Goal: Browse casually: Explore the website without a specific task or goal

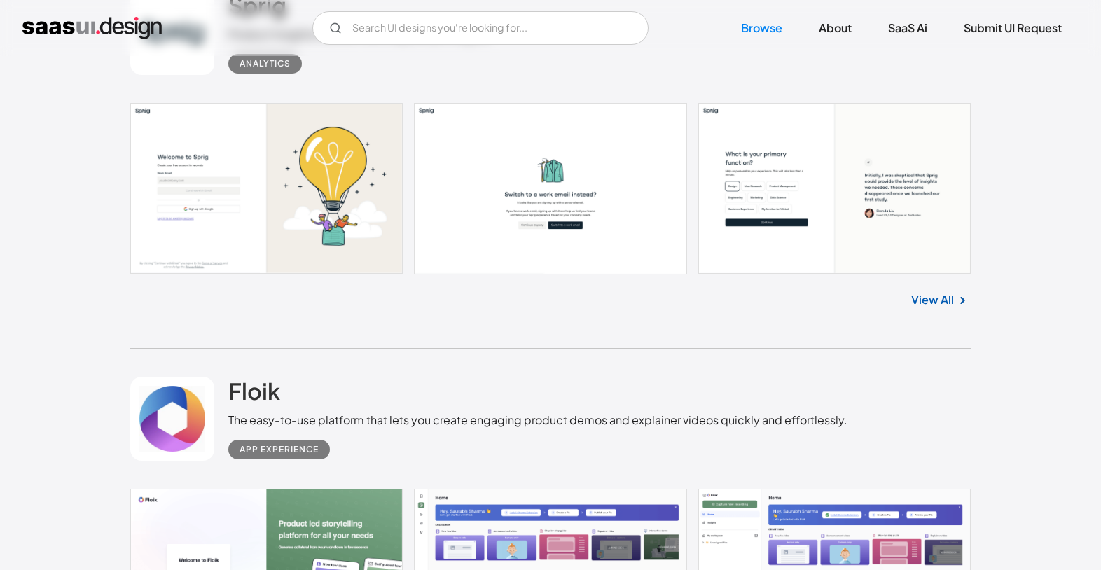
scroll to position [857, 0]
click at [291, 179] on link at bounding box center [550, 187] width 841 height 171
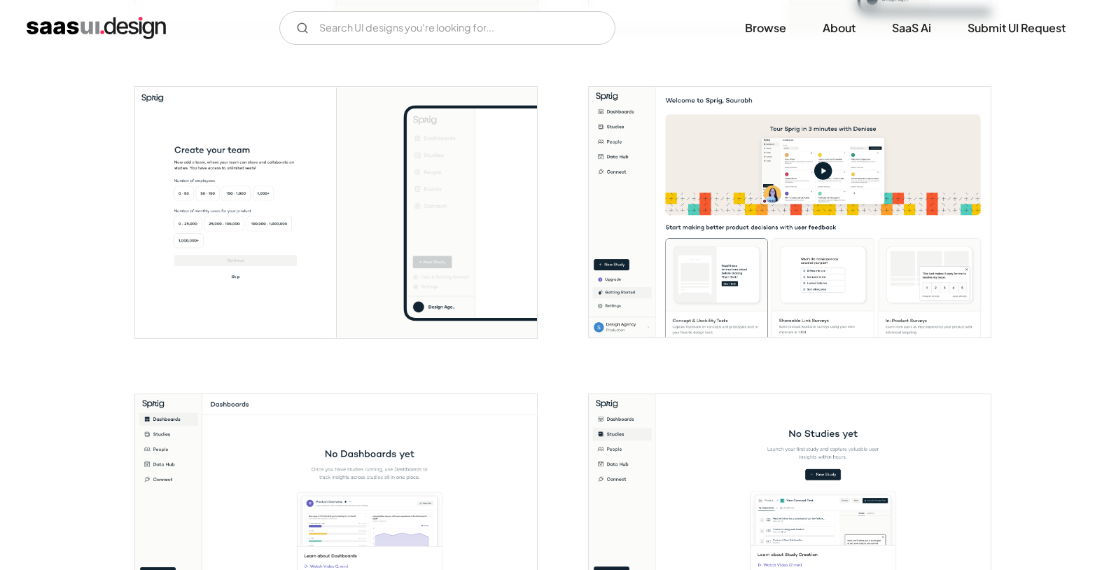
scroll to position [857, 0]
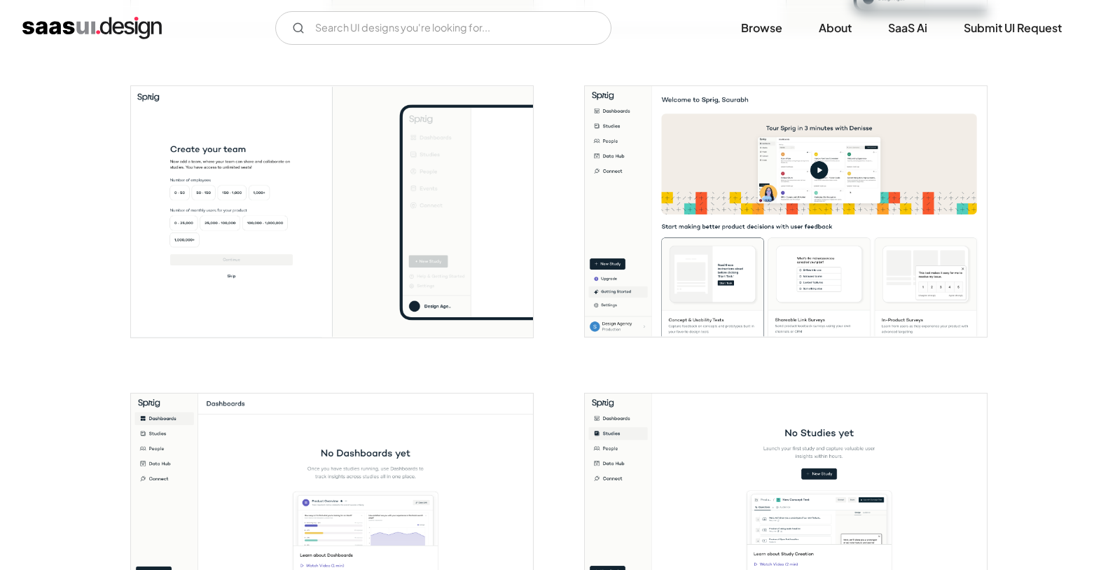
click at [769, 255] on img "open lightbox" at bounding box center [786, 211] width 402 height 251
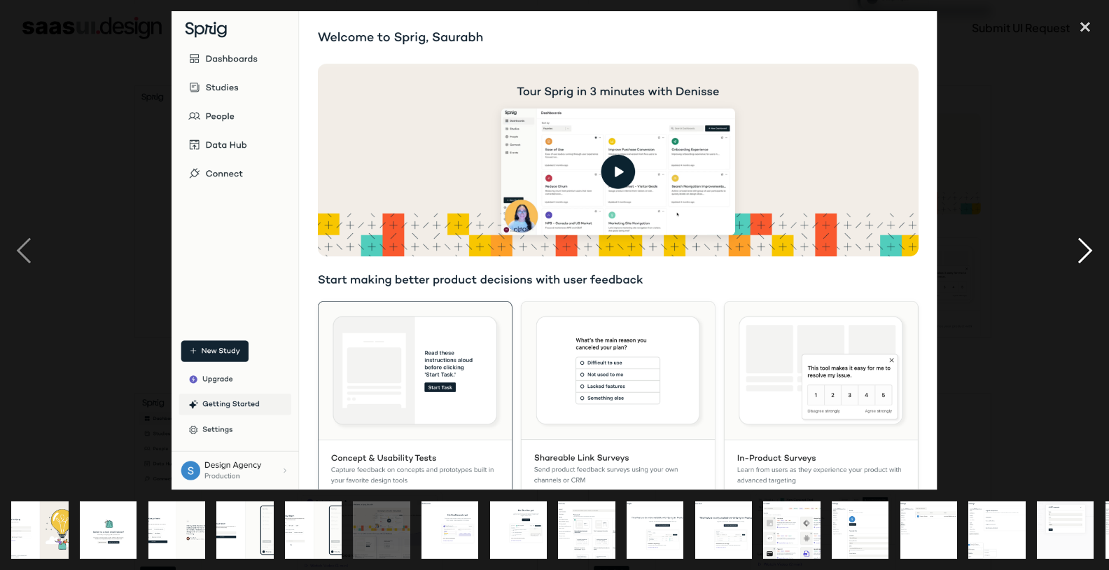
click at [1088, 250] on div "next image" at bounding box center [1086, 250] width 48 height 479
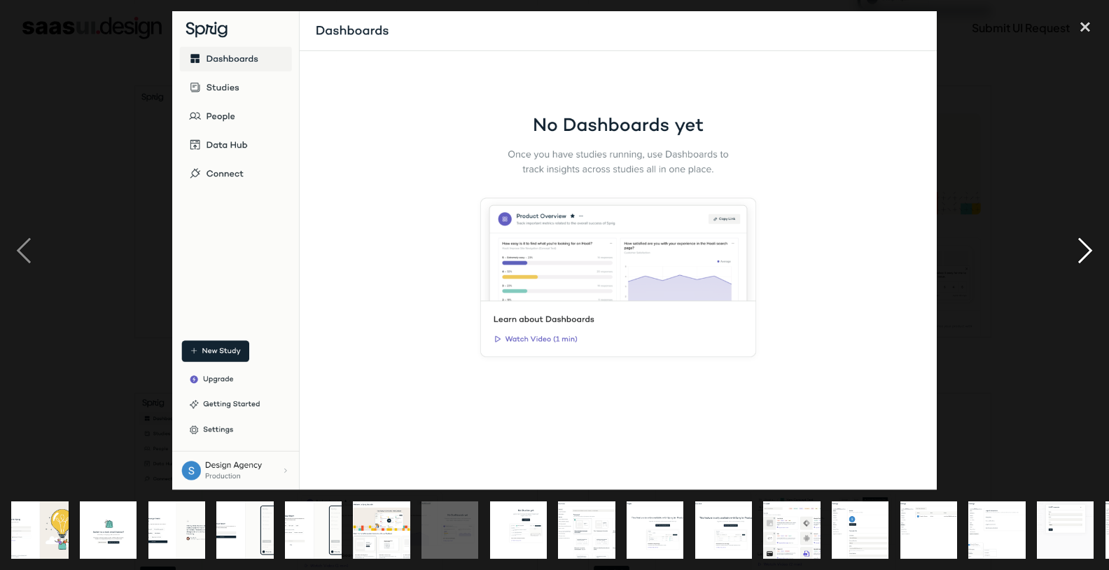
click at [1088, 250] on div "next image" at bounding box center [1086, 250] width 48 height 479
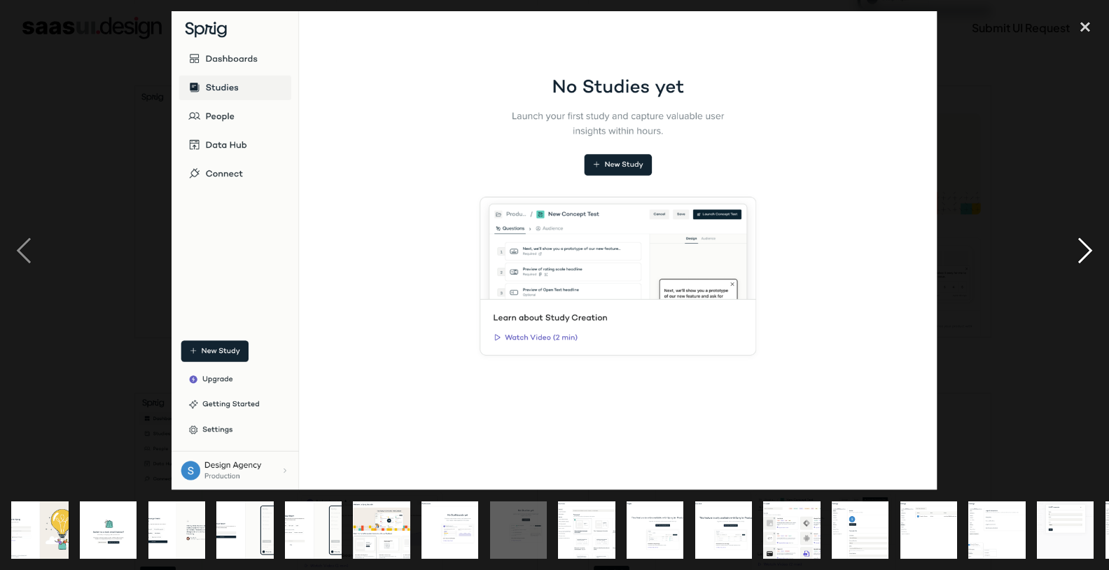
click at [1088, 250] on div "next image" at bounding box center [1086, 250] width 48 height 479
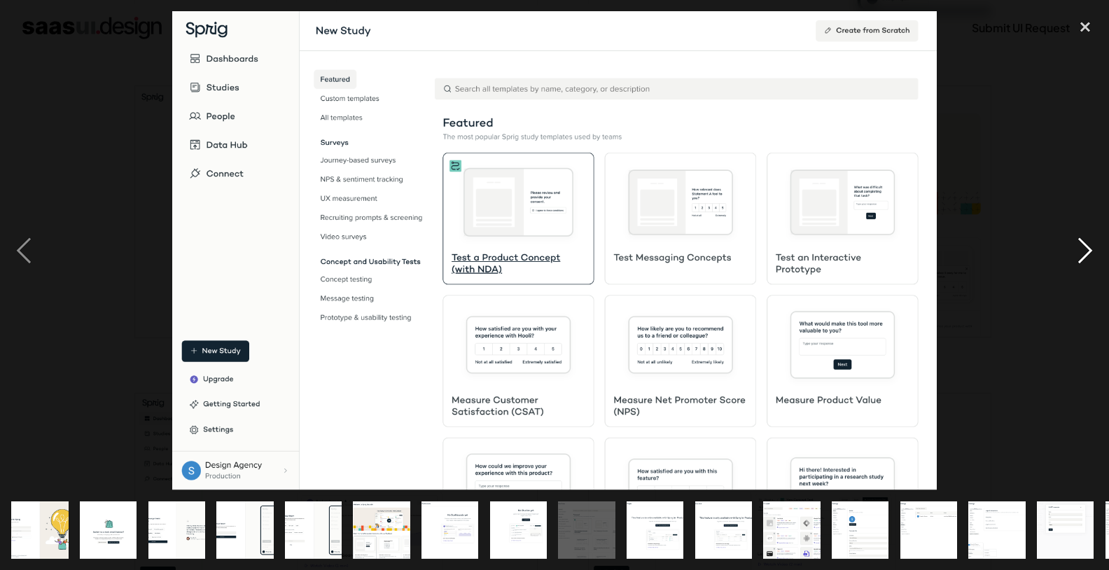
click at [1088, 250] on div "next image" at bounding box center [1086, 250] width 48 height 479
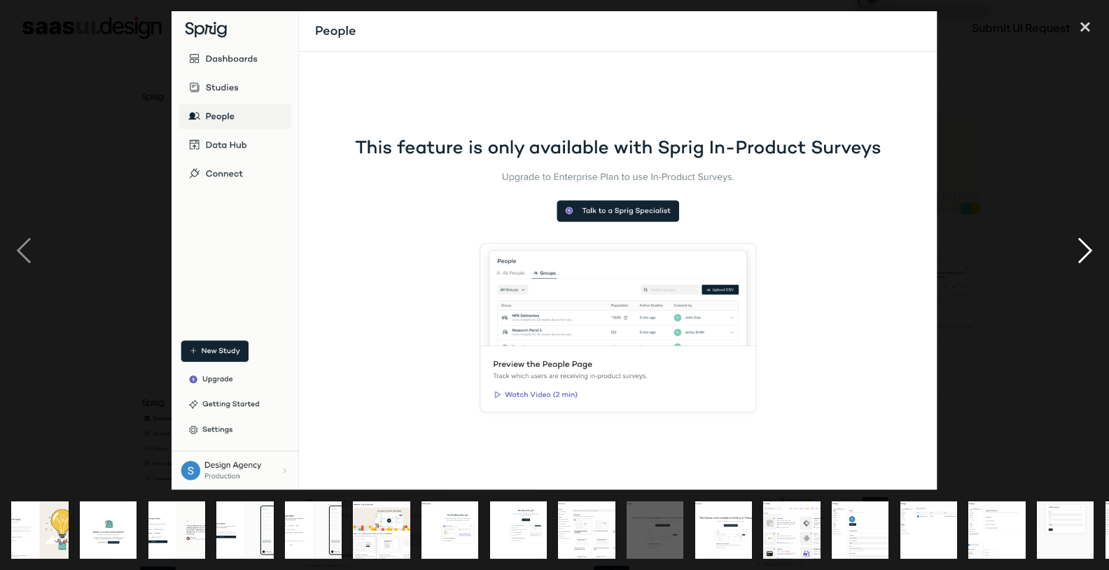
click at [1088, 250] on div "next image" at bounding box center [1086, 250] width 48 height 479
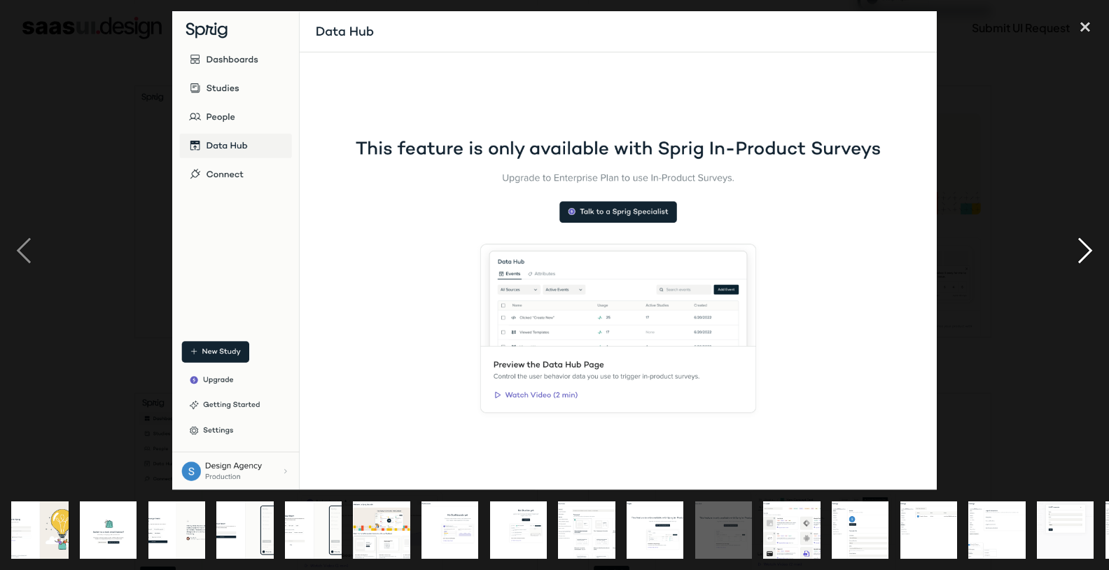
click at [1088, 250] on div "next image" at bounding box center [1086, 250] width 48 height 479
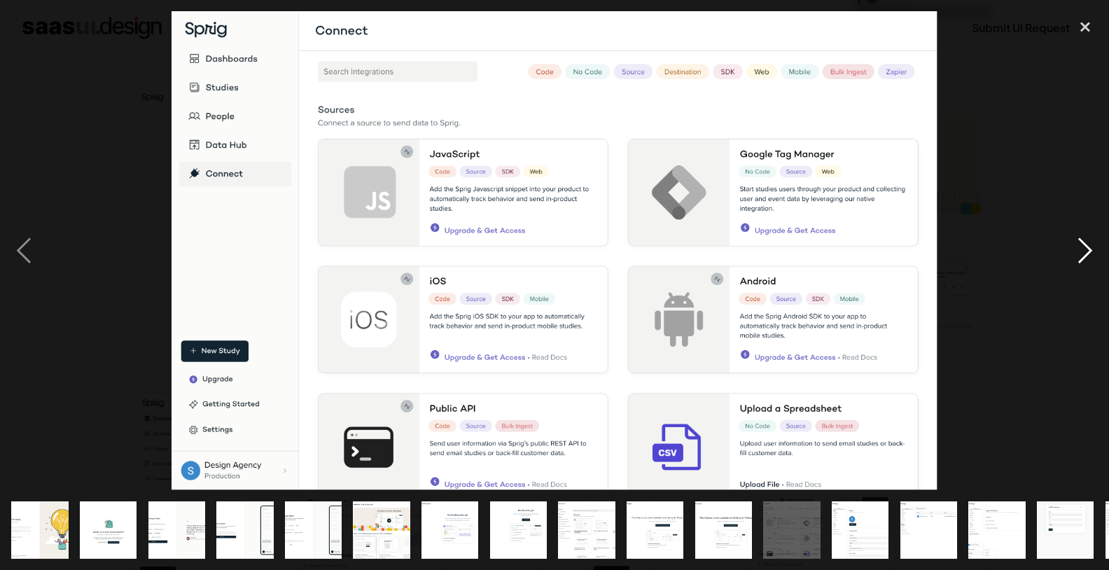
click at [1088, 250] on div "next image" at bounding box center [1086, 250] width 48 height 479
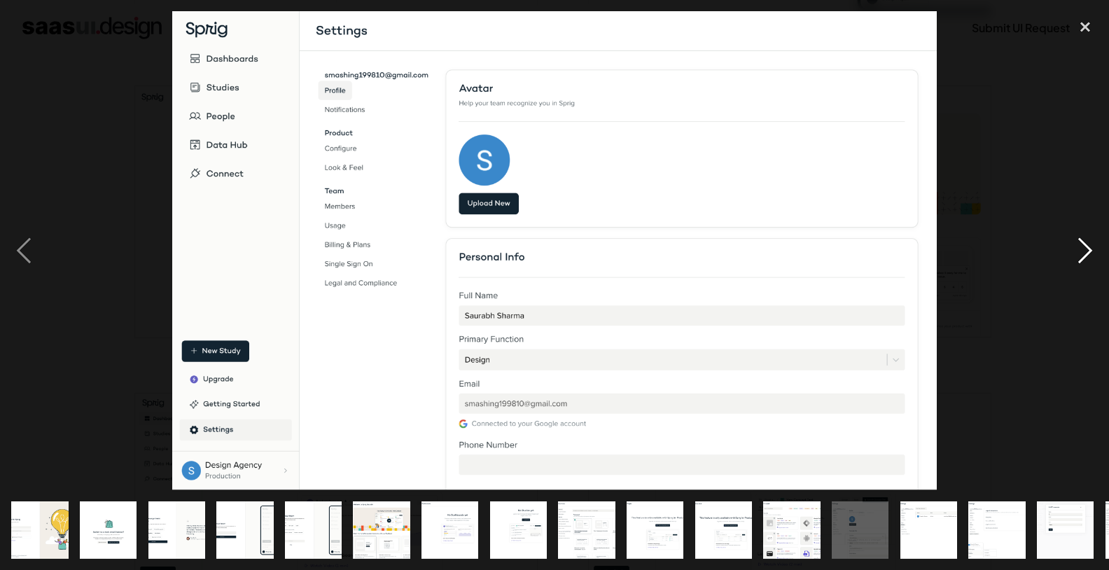
click at [1088, 250] on div "next image" at bounding box center [1086, 250] width 48 height 479
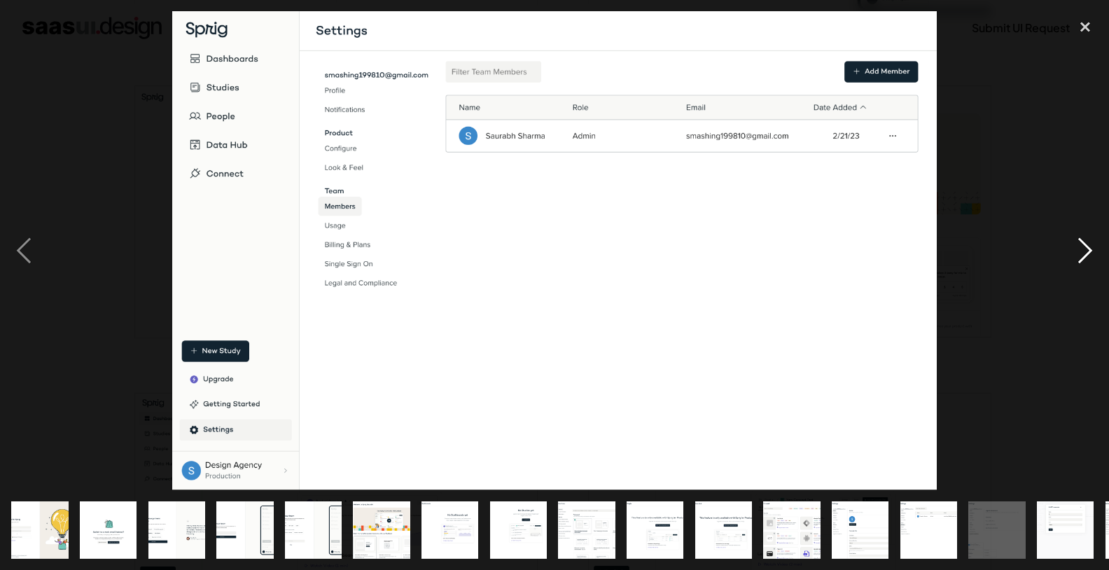
click at [1088, 250] on div "next image" at bounding box center [1086, 250] width 48 height 479
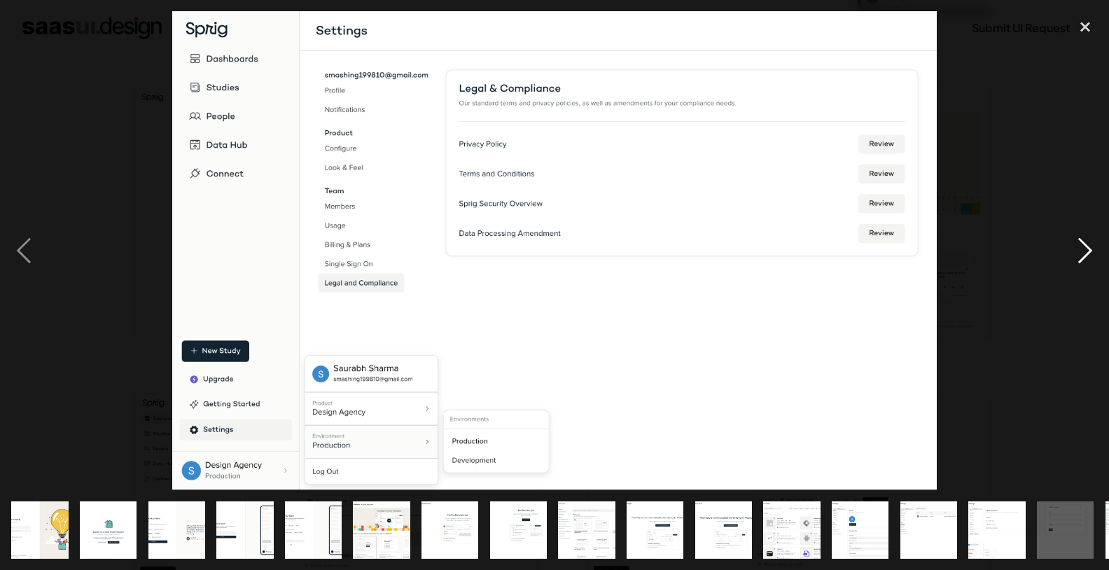
click at [1088, 250] on div "next image" at bounding box center [1086, 250] width 48 height 479
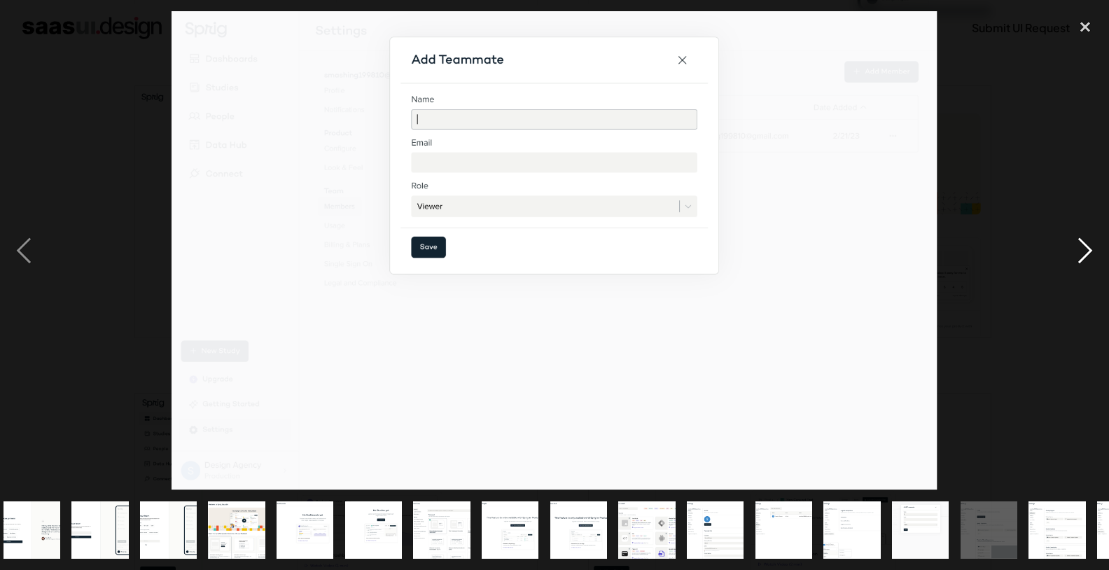
click at [1088, 251] on div "next image" at bounding box center [1086, 250] width 48 height 479
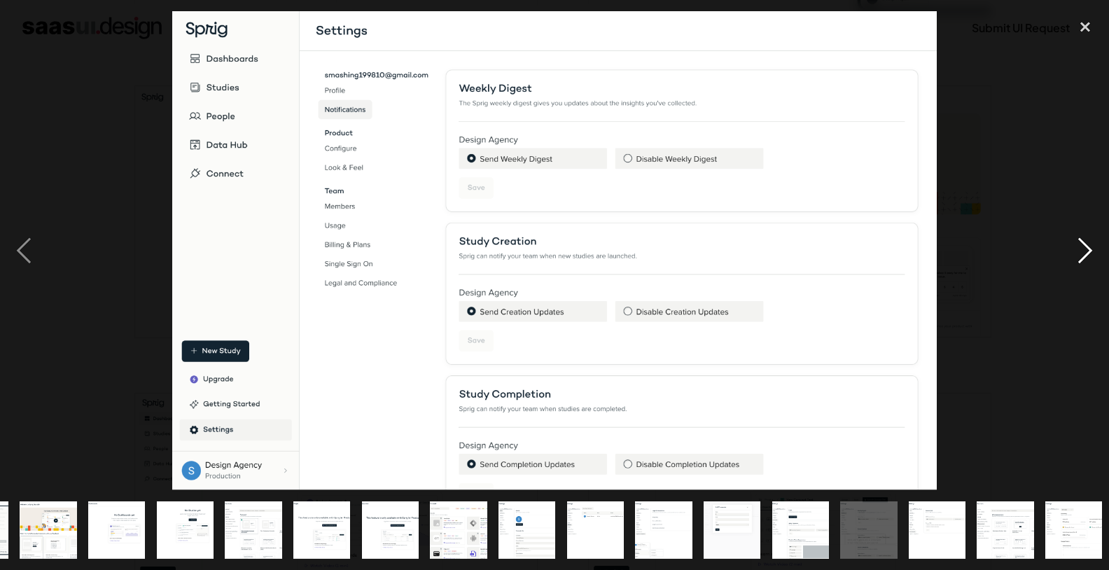
click at [1088, 251] on div "next image" at bounding box center [1086, 250] width 48 height 479
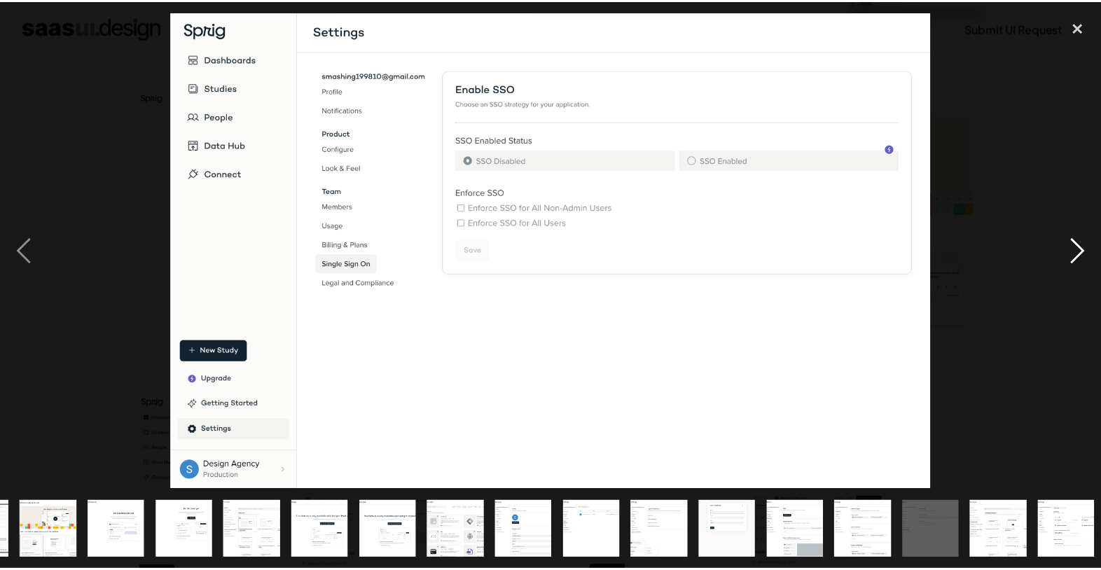
scroll to position [0, 338]
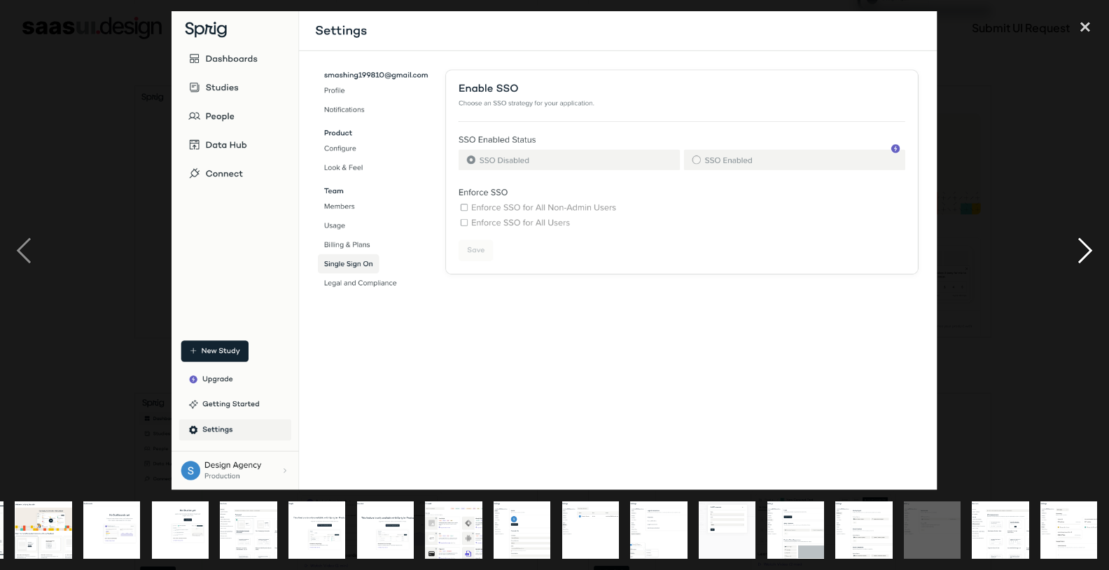
click at [1088, 251] on div "next image" at bounding box center [1086, 250] width 48 height 479
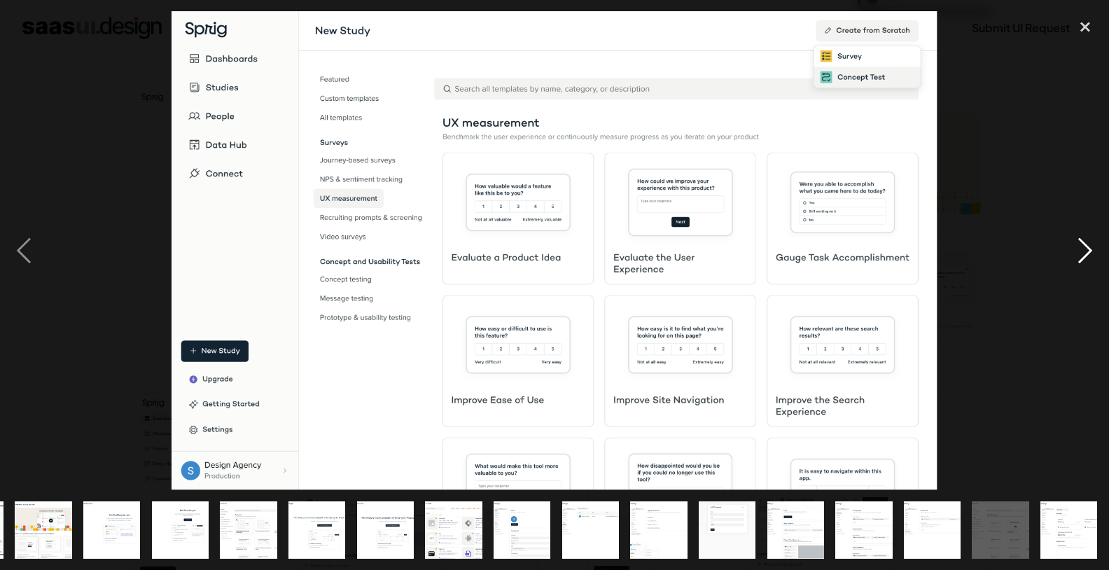
click at [1088, 251] on div "next image" at bounding box center [1086, 250] width 48 height 479
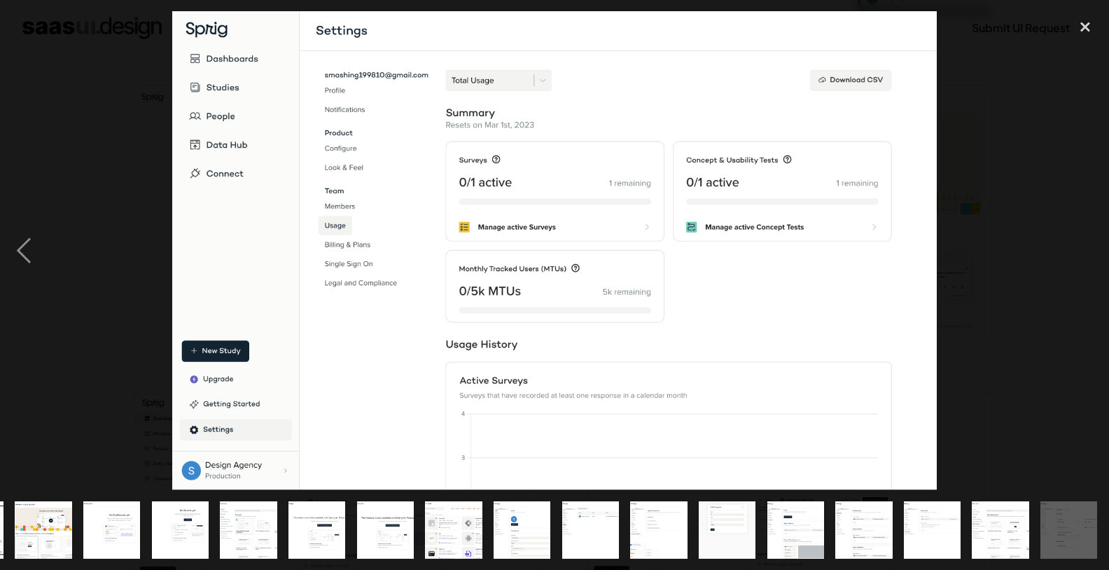
click at [1087, 252] on div "next image" at bounding box center [1086, 250] width 48 height 479
drag, startPoint x: 1090, startPoint y: 25, endPoint x: 1071, endPoint y: 27, distance: 19.0
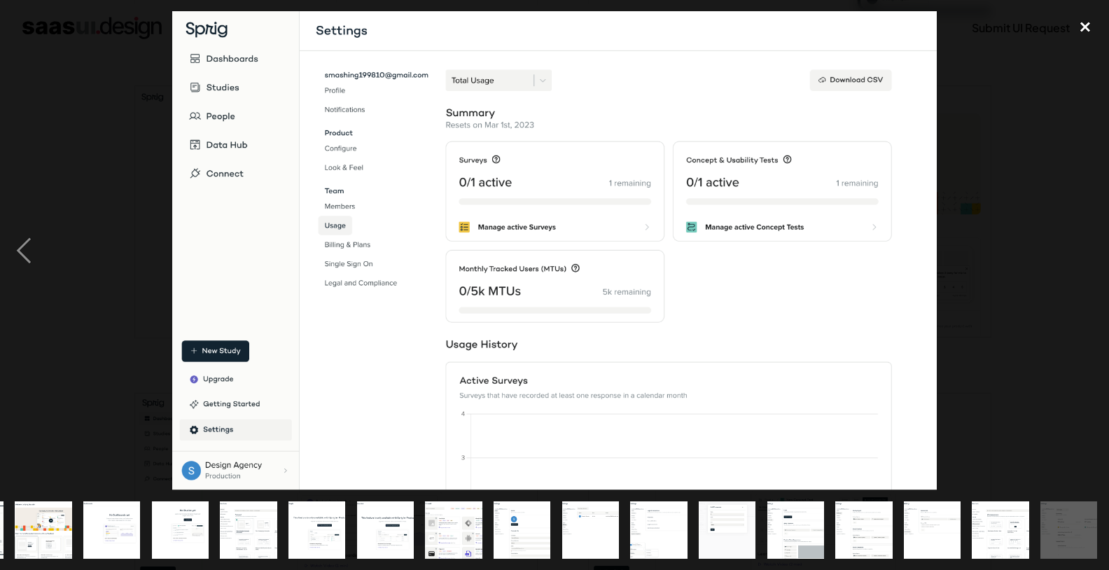
click at [1089, 25] on div "close lightbox" at bounding box center [1086, 26] width 48 height 31
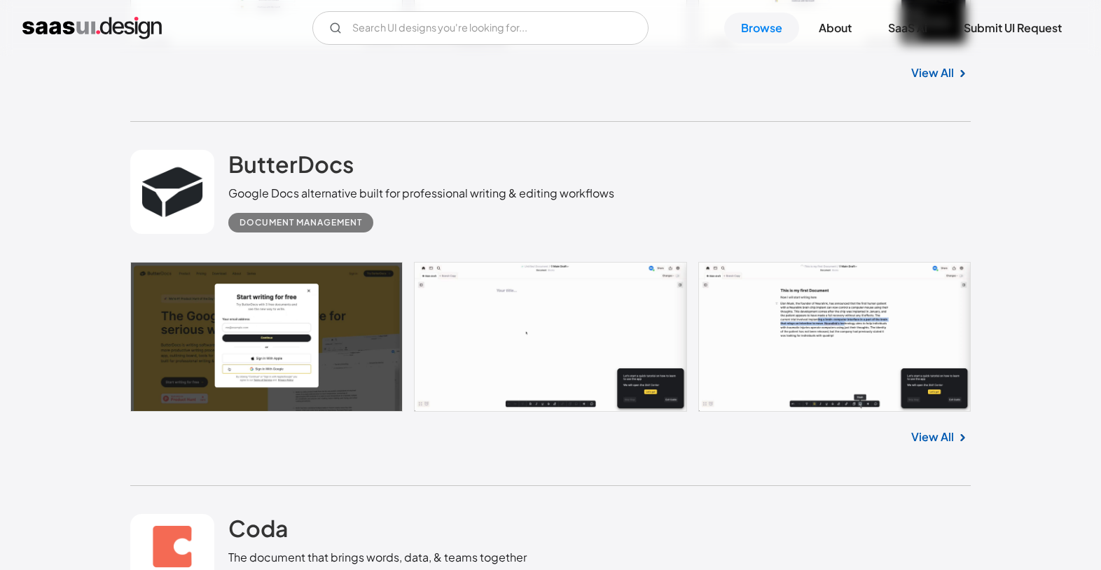
scroll to position [3429, 0]
